Goal: Task Accomplishment & Management: Manage account settings

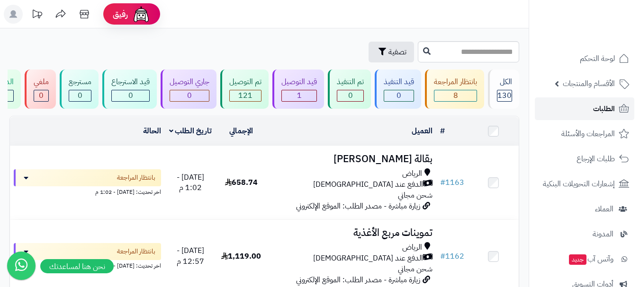
click at [563, 118] on link "الطلبات" at bounding box center [583, 109] width 99 height 23
click at [563, 114] on link "الطلبات" at bounding box center [583, 109] width 99 height 23
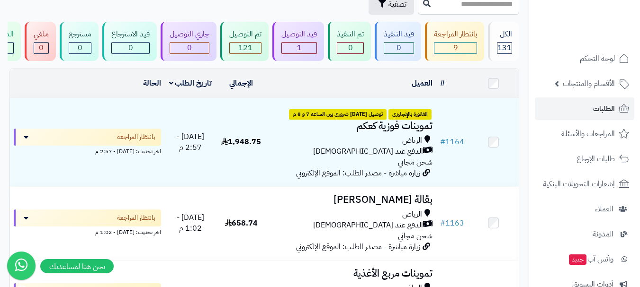
scroll to position [47, 0]
click at [559, 103] on link "الطلبات" at bounding box center [583, 109] width 99 height 23
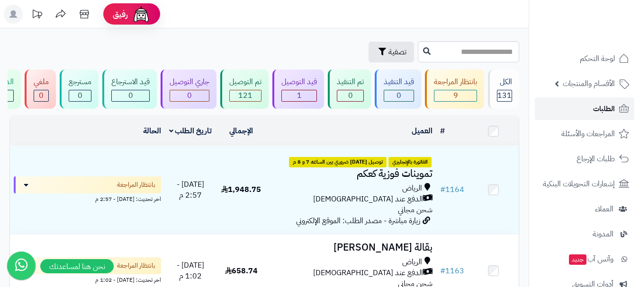
click at [570, 111] on link "الطلبات" at bounding box center [583, 109] width 99 height 23
click at [575, 106] on link "الطلبات" at bounding box center [583, 109] width 99 height 23
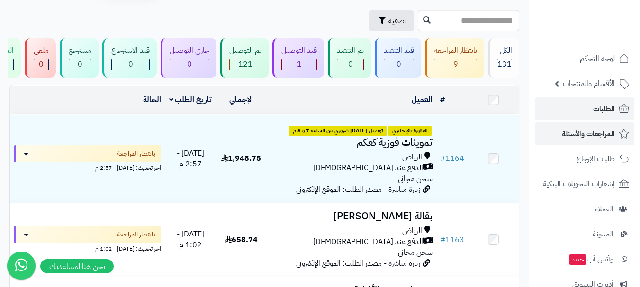
scroll to position [47, 0]
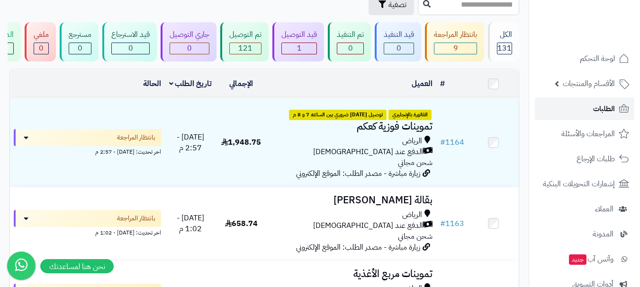
click at [574, 113] on link "الطلبات" at bounding box center [583, 109] width 99 height 23
click at [573, 113] on link "الطلبات" at bounding box center [583, 109] width 99 height 23
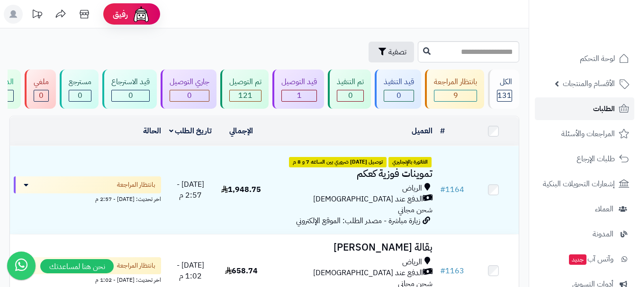
click at [589, 116] on link "الطلبات" at bounding box center [583, 109] width 99 height 23
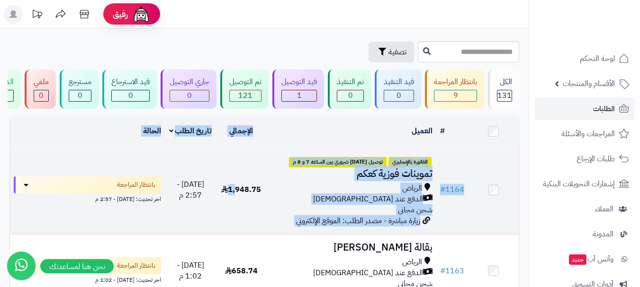
drag, startPoint x: 376, startPoint y: 140, endPoint x: 239, endPoint y: 217, distance: 157.5
click at [279, 192] on div "الرياض" at bounding box center [351, 188] width 162 height 11
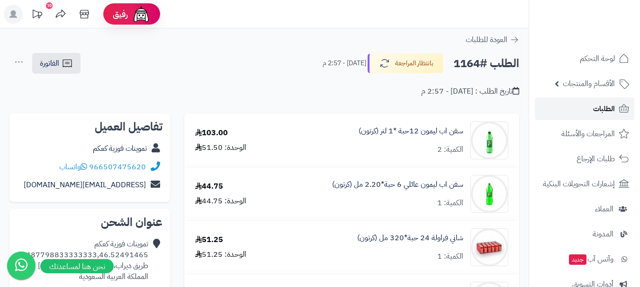
click at [597, 108] on span "الطلبات" at bounding box center [604, 108] width 22 height 13
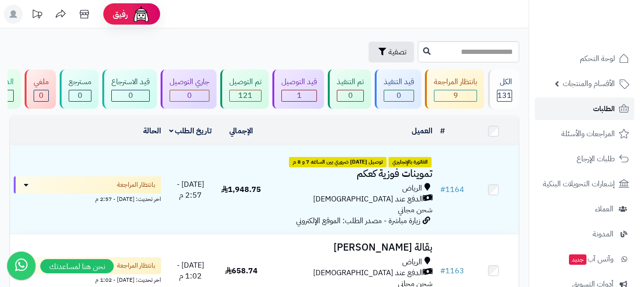
click at [583, 107] on link "الطلبات" at bounding box center [583, 109] width 99 height 23
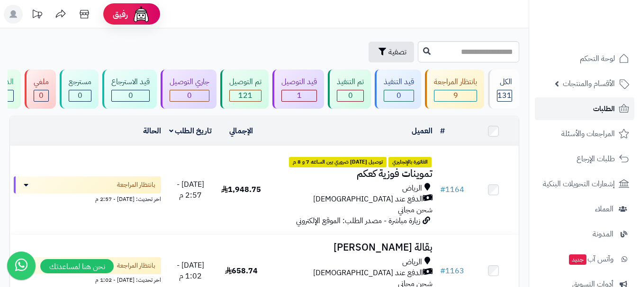
click at [609, 110] on span "الطلبات" at bounding box center [604, 108] width 22 height 13
click at [581, 106] on link "الطلبات" at bounding box center [583, 109] width 99 height 23
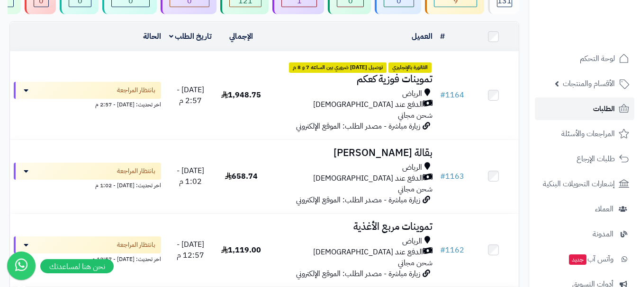
click at [589, 103] on link "الطلبات" at bounding box center [583, 109] width 99 height 23
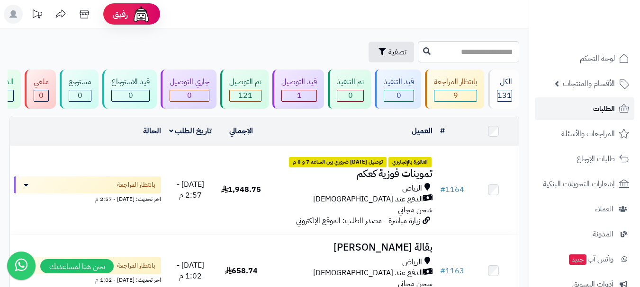
click at [588, 110] on link "الطلبات" at bounding box center [583, 109] width 99 height 23
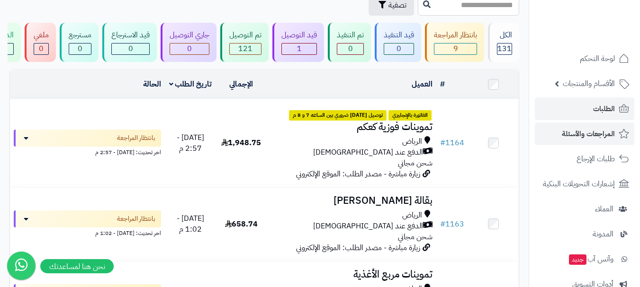
scroll to position [47, 0]
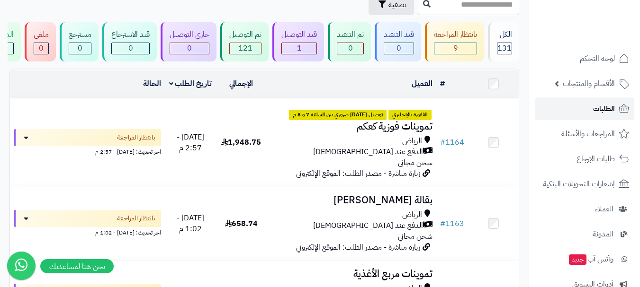
click at [586, 111] on link "الطلبات" at bounding box center [583, 109] width 99 height 23
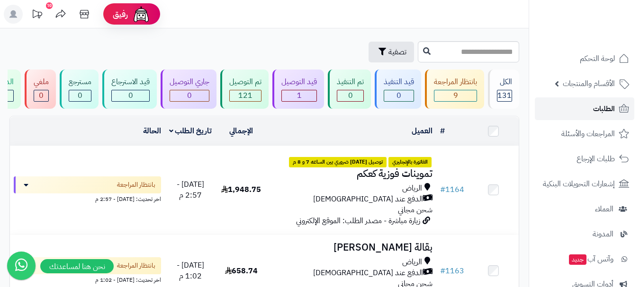
click at [576, 105] on link "الطلبات" at bounding box center [583, 109] width 99 height 23
click at [599, 111] on span "الطلبات" at bounding box center [604, 108] width 22 height 13
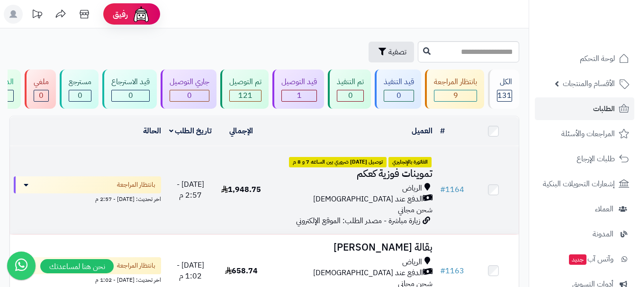
click at [223, 231] on td "1,948.75" at bounding box center [241, 190] width 51 height 88
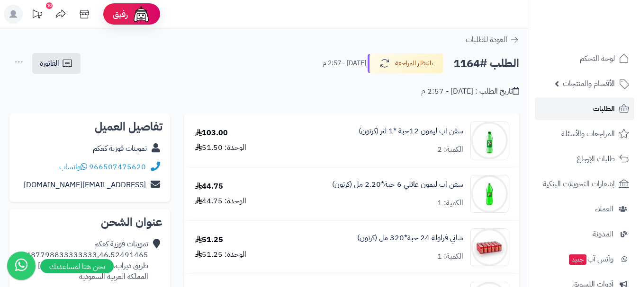
click at [594, 106] on span "الطلبات" at bounding box center [604, 108] width 22 height 13
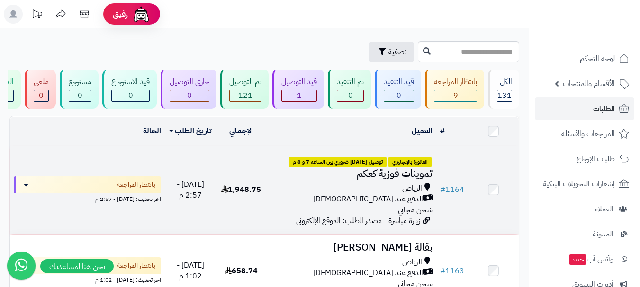
click at [348, 194] on div "الرياض" at bounding box center [351, 188] width 162 height 11
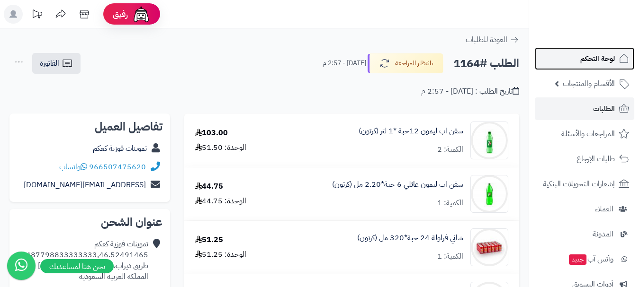
click at [612, 60] on span "لوحة التحكم" at bounding box center [597, 58] width 35 height 13
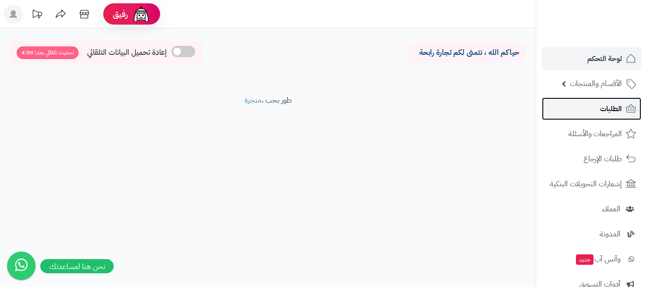
click at [615, 112] on span "الطلبات" at bounding box center [611, 108] width 22 height 13
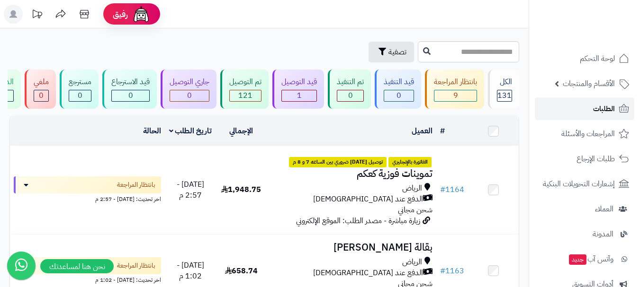
click at [589, 110] on link "الطلبات" at bounding box center [583, 109] width 99 height 23
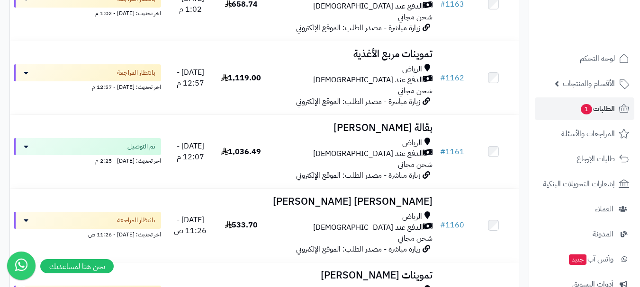
scroll to position [284, 0]
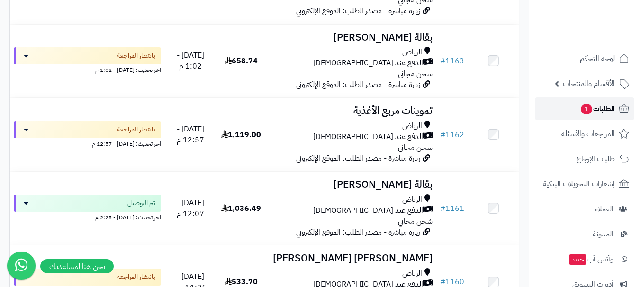
click at [599, 107] on span "الطلبات 1" at bounding box center [596, 108] width 35 height 13
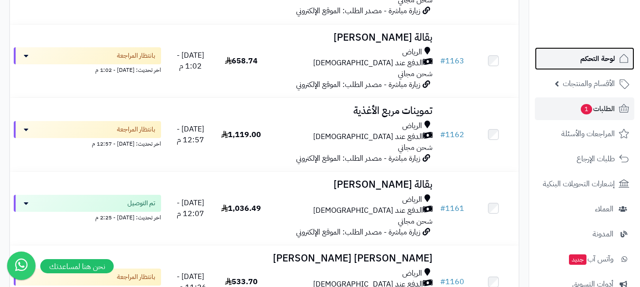
click at [603, 66] on link "لوحة التحكم" at bounding box center [583, 58] width 99 height 23
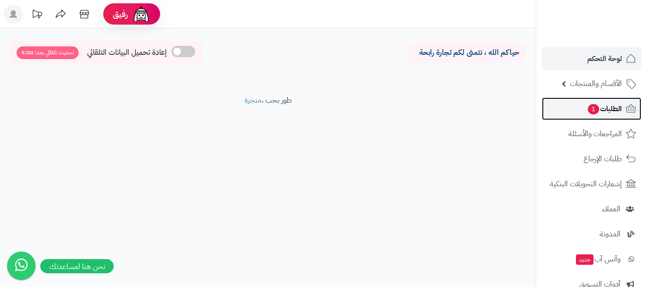
click at [596, 112] on span "1" at bounding box center [592, 109] width 11 height 10
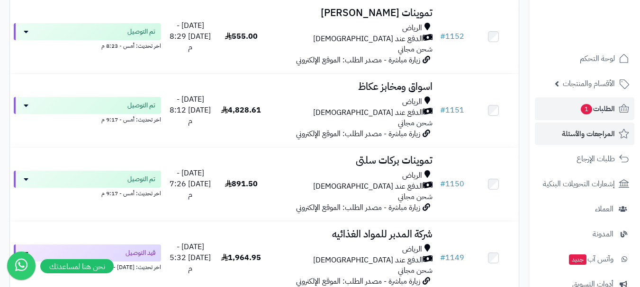
scroll to position [994, 0]
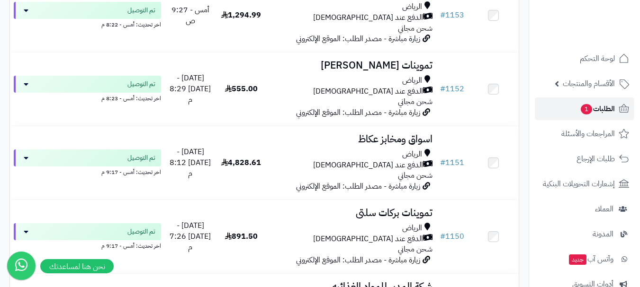
click at [589, 110] on span "1" at bounding box center [585, 109] width 11 height 10
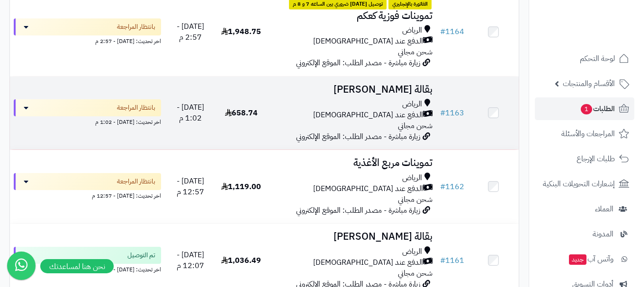
scroll to position [237, 0]
